Goal: Information Seeking & Learning: Find specific fact

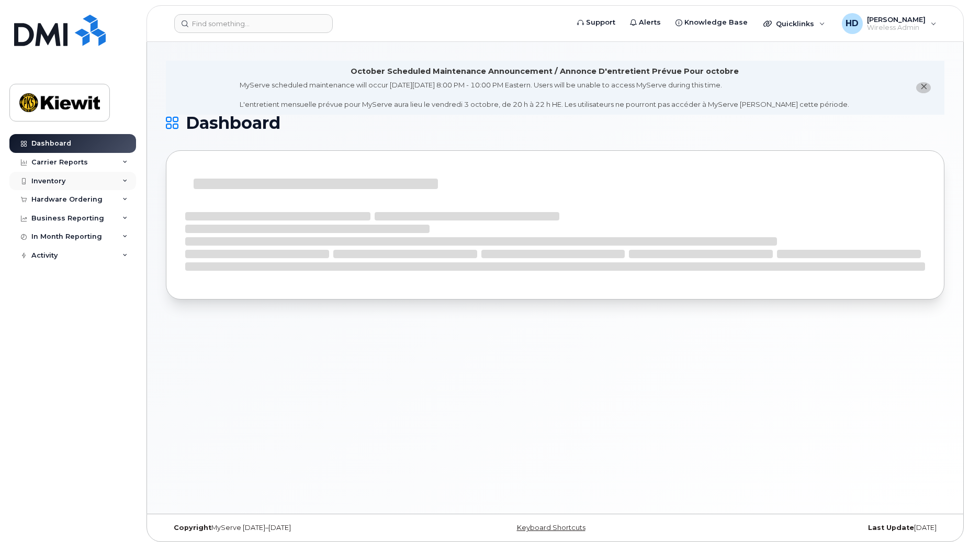
click at [129, 175] on div "Inventory" at bounding box center [72, 181] width 127 height 19
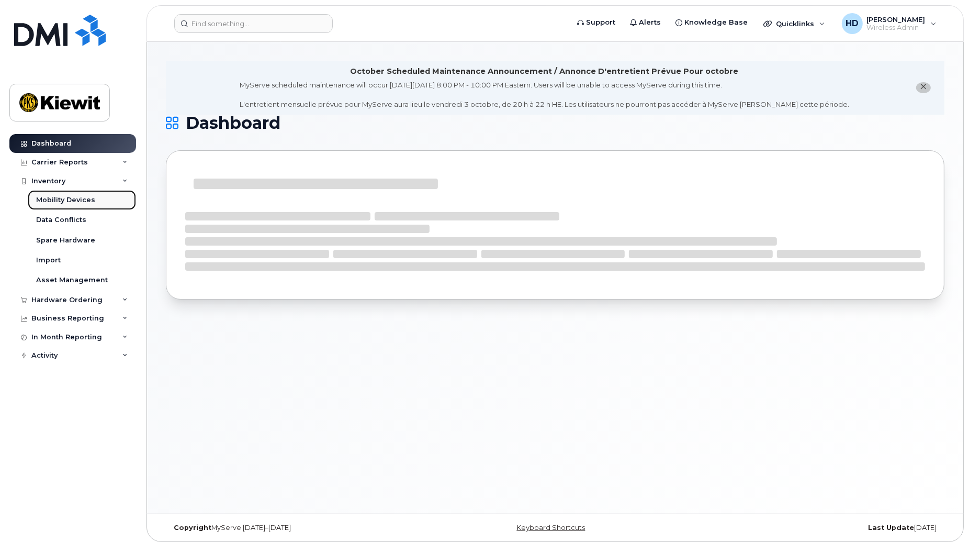
click at [83, 202] on div "Mobility Devices" at bounding box center [65, 199] width 59 height 9
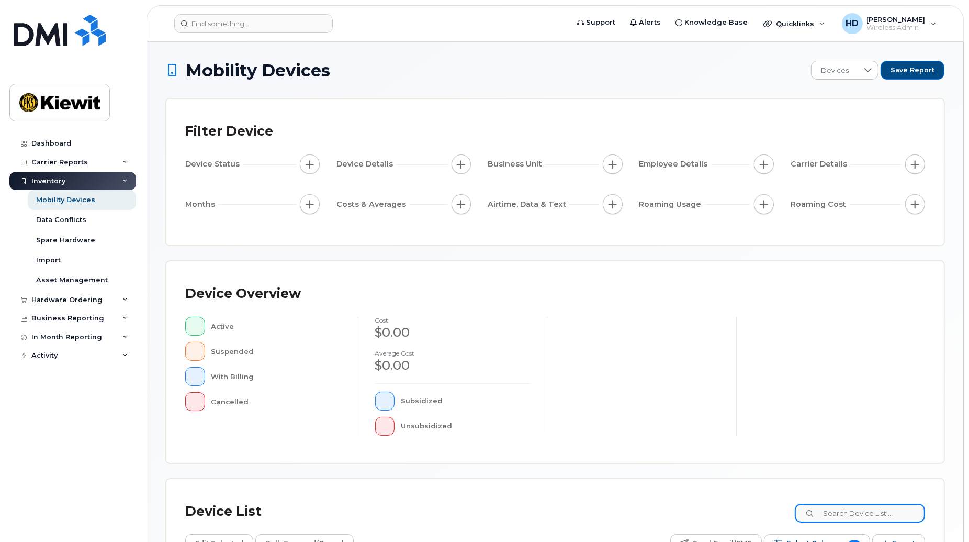
click at [869, 513] on input at bounding box center [860, 512] width 130 height 19
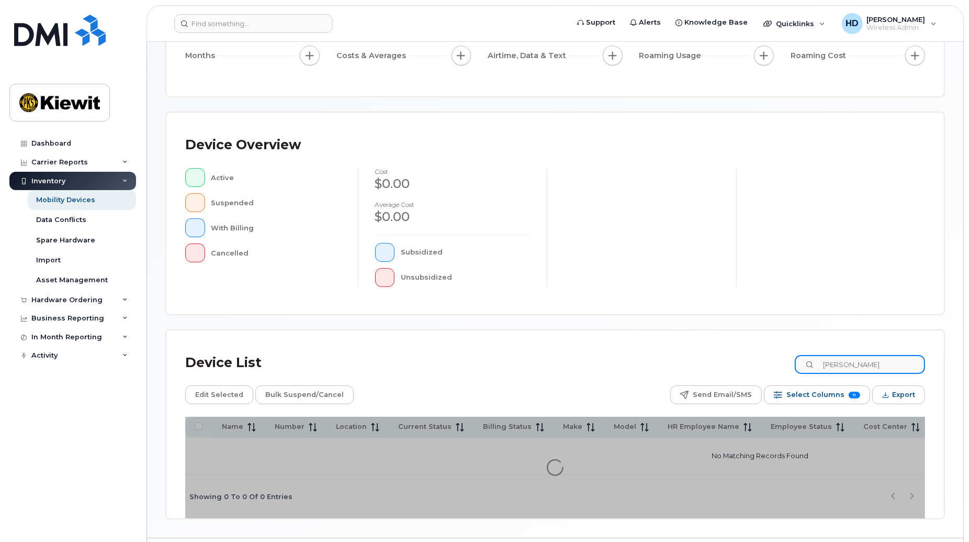
scroll to position [180, 0]
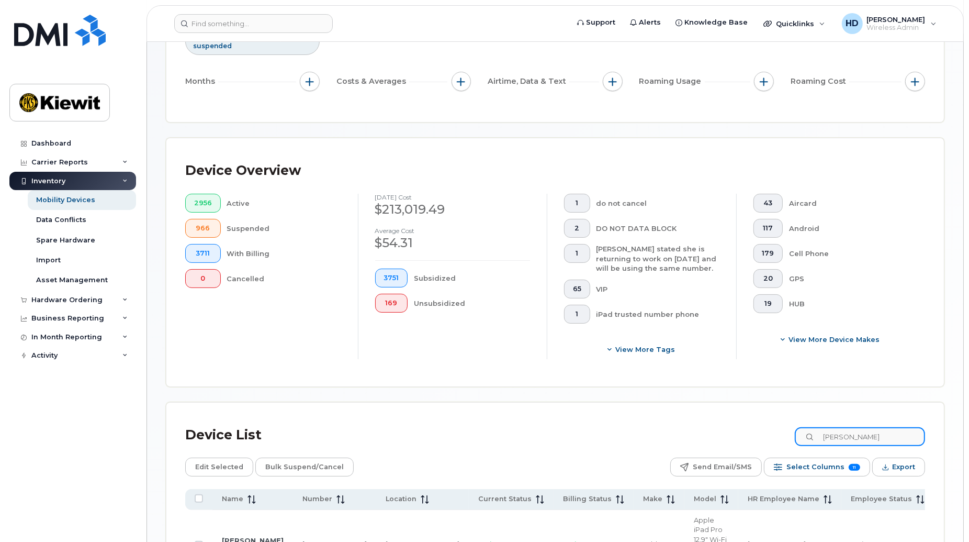
scroll to position [150, 0]
type input "[PERSON_NAME]"
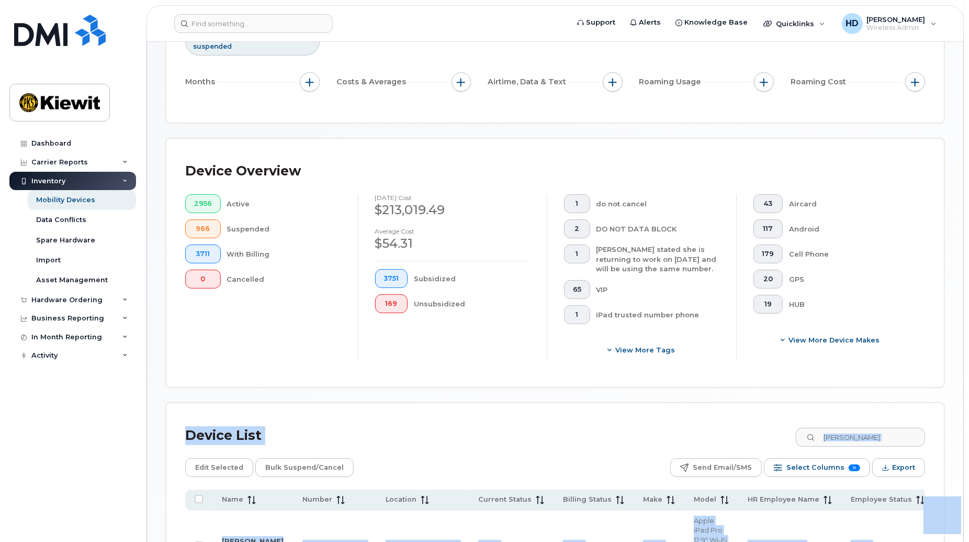
drag, startPoint x: 957, startPoint y: 442, endPoint x: 950, endPoint y: 496, distance: 54.4
click at [26, 1] on body "Support Alerts Knowledge Base Quicklinks Suspend / Cancel Device Change SIM Car…" at bounding box center [484, 277] width 969 height 855
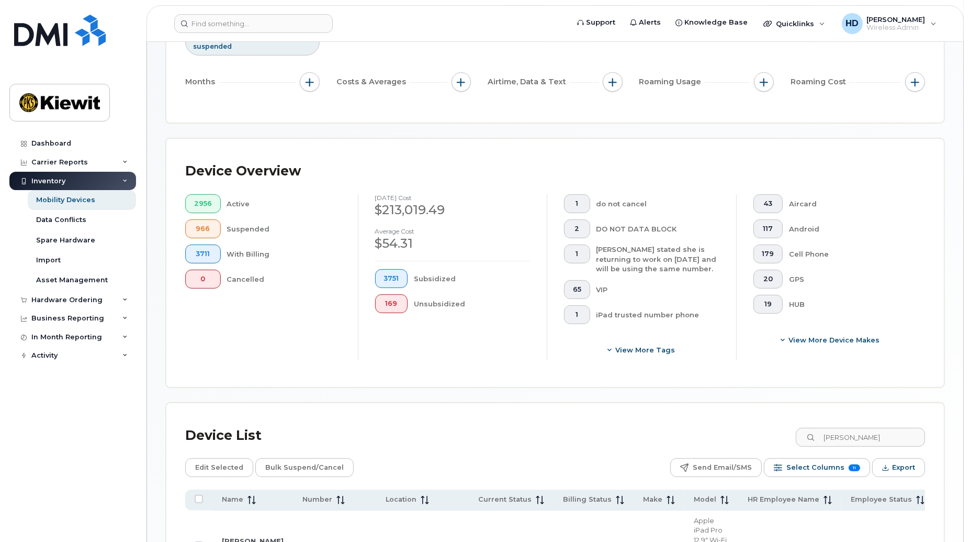
click at [932, 164] on div "Device Overview 2956 Active 966 Suspended 3711 With Billing 0 Cancelled [DATE] …" at bounding box center [554, 262] width 777 height 247
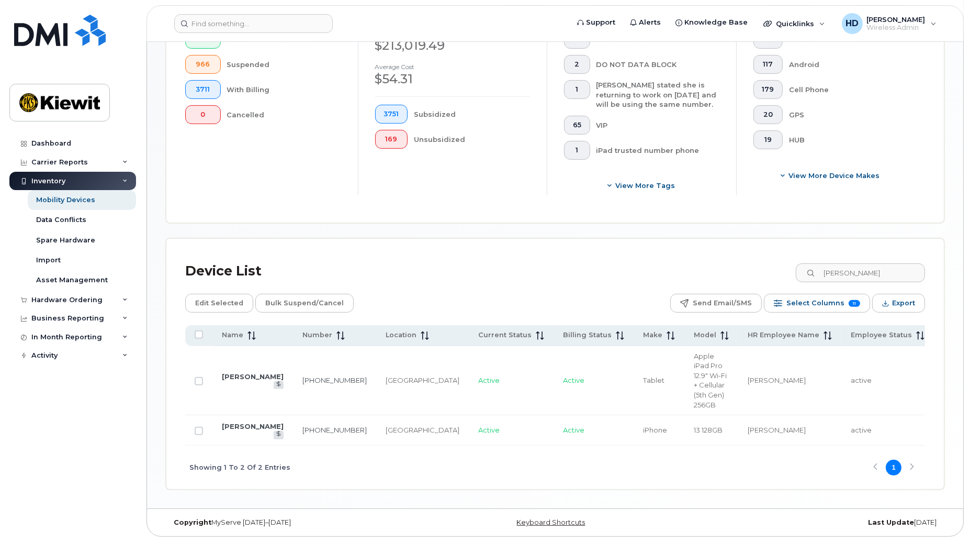
scroll to position [335, 0]
click at [302, 425] on link "[PHONE_NUMBER]" at bounding box center [334, 429] width 64 height 8
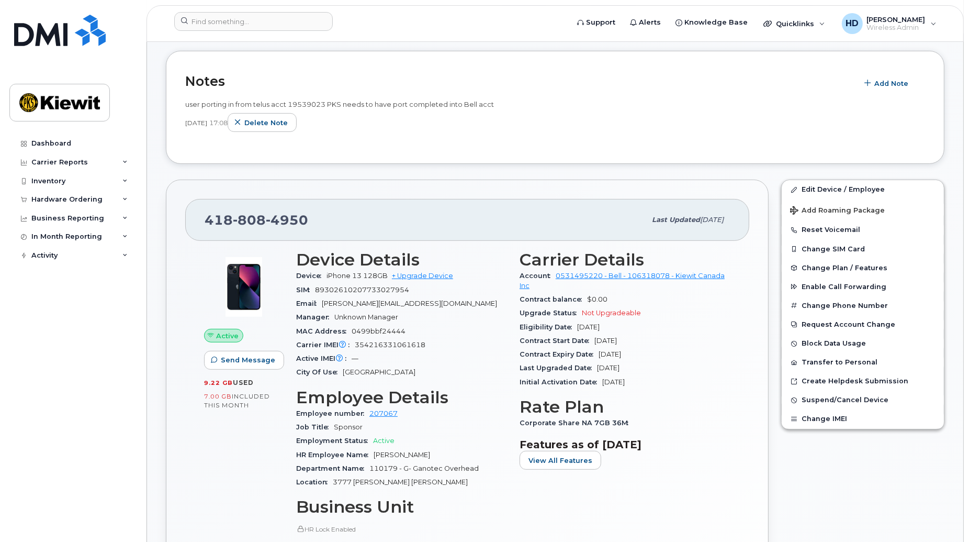
scroll to position [395, 0]
